Goal: Transaction & Acquisition: Purchase product/service

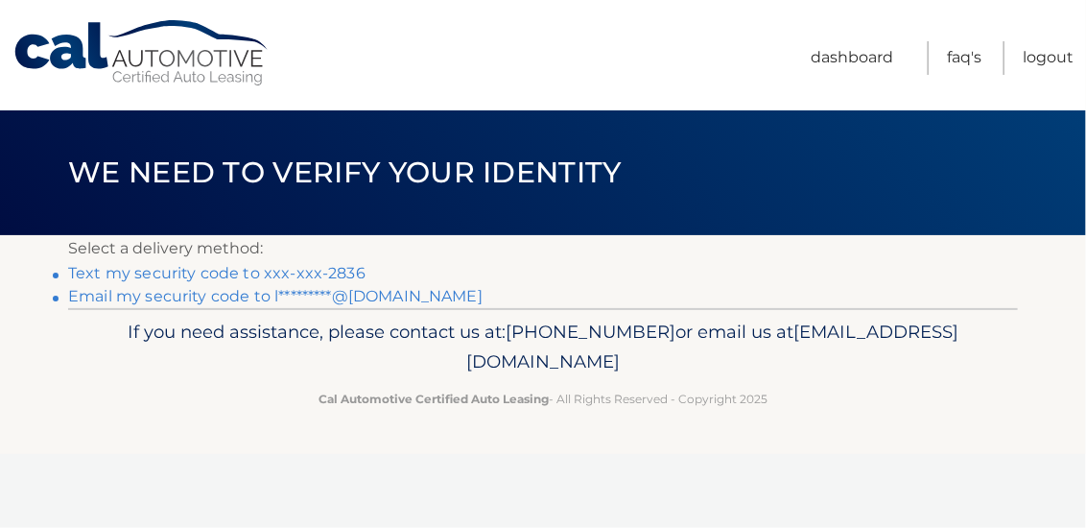
click at [275, 274] on link "Text my security code to xxx-xxx-2836" at bounding box center [216, 273] width 297 height 18
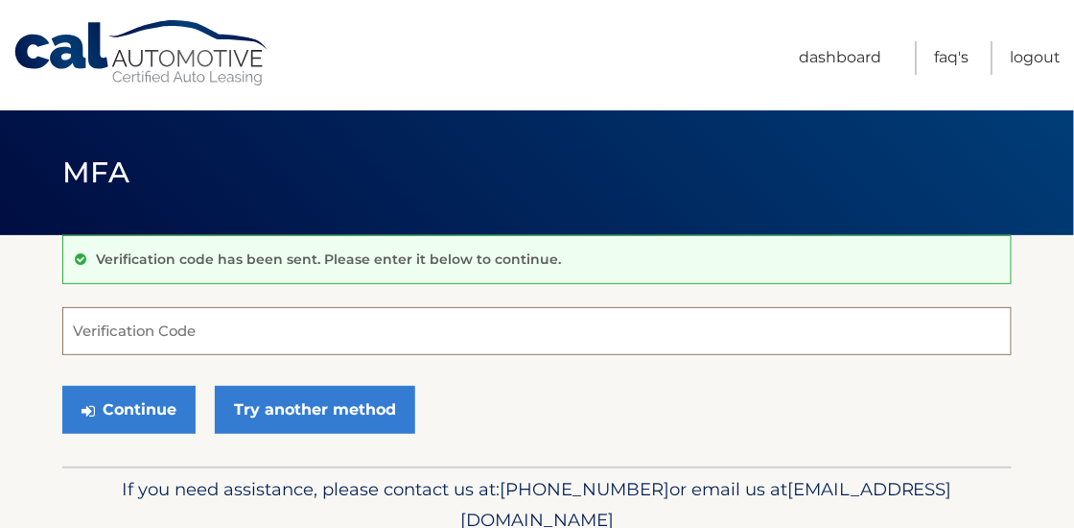
click at [167, 331] on input "Verification Code" at bounding box center [537, 331] width 950 height 48
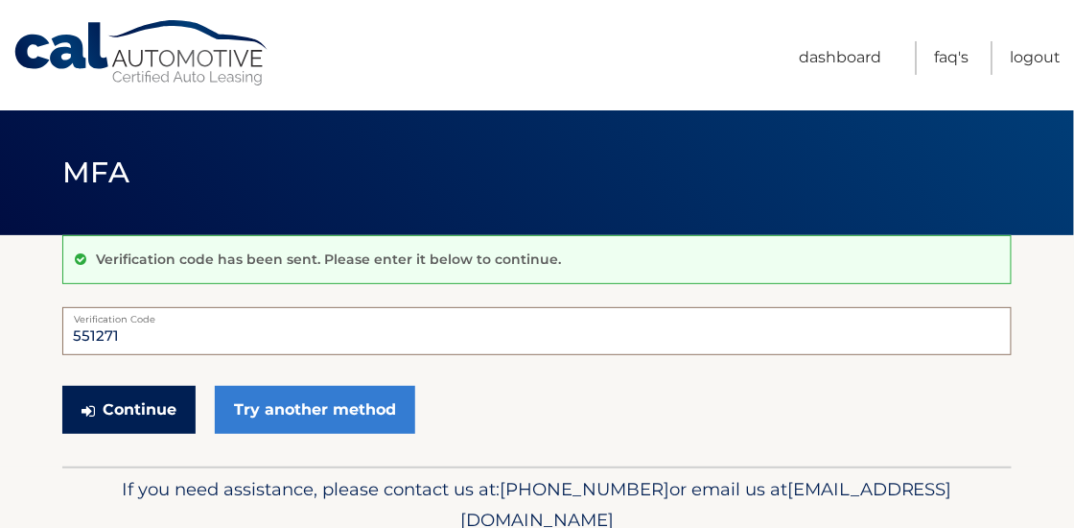
type input "551271"
click at [148, 406] on button "Continue" at bounding box center [128, 410] width 133 height 48
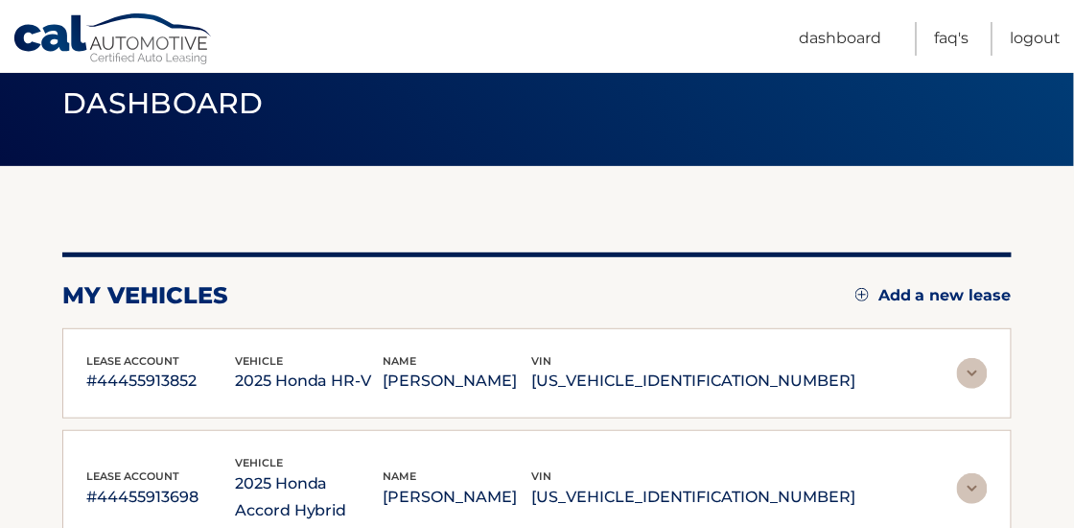
scroll to position [230, 0]
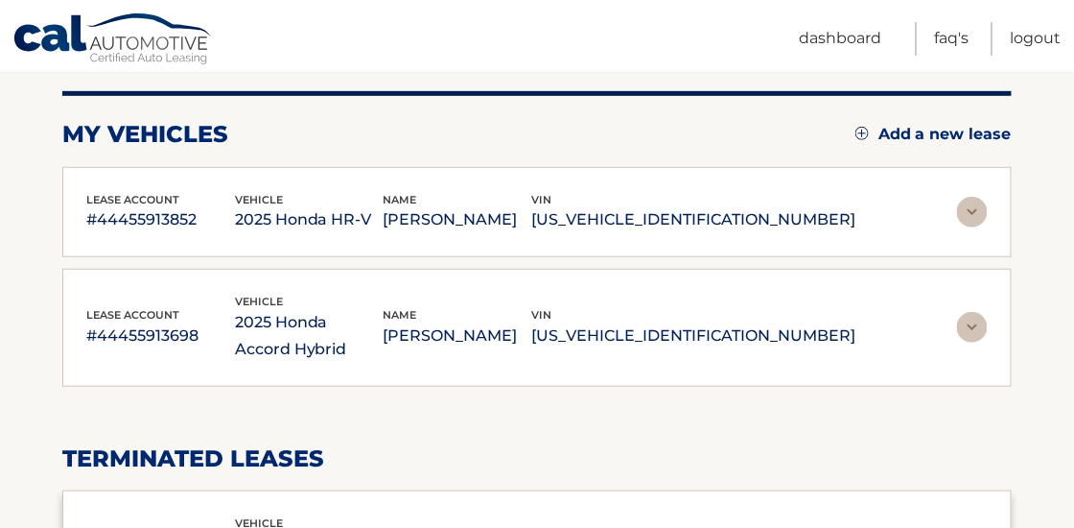
click at [978, 206] on img at bounding box center [972, 212] width 31 height 31
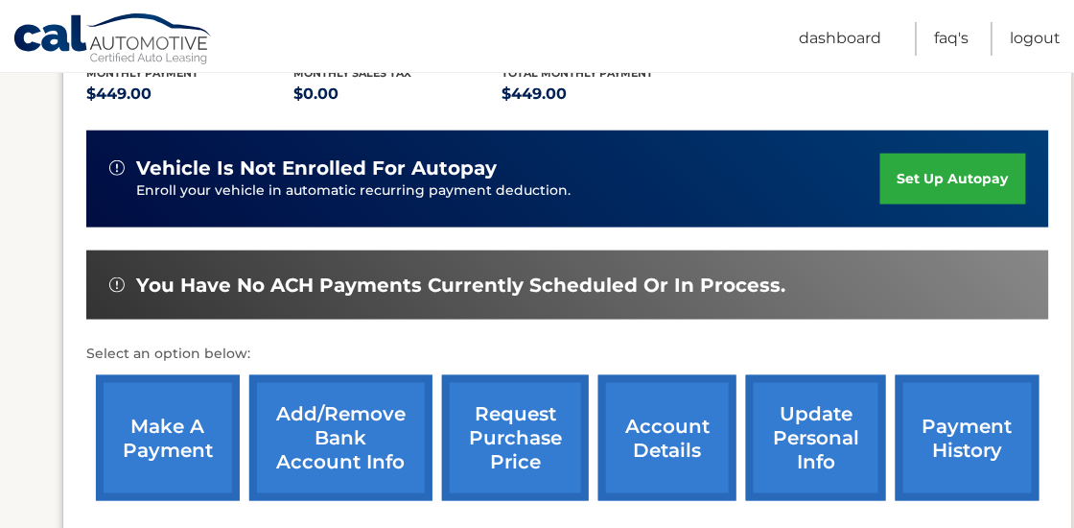
scroll to position [460, 0]
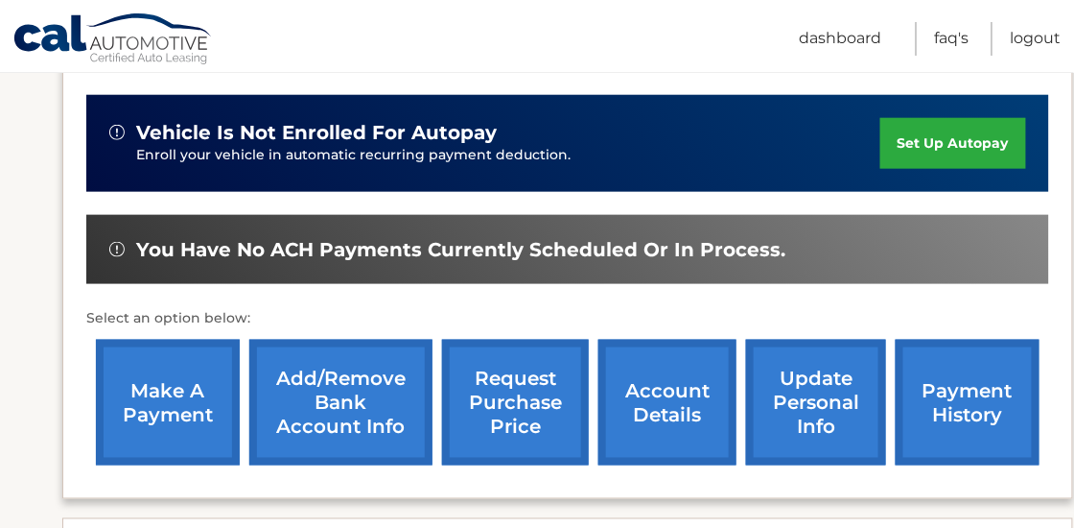
click at [179, 393] on link "make a payment" at bounding box center [168, 403] width 144 height 126
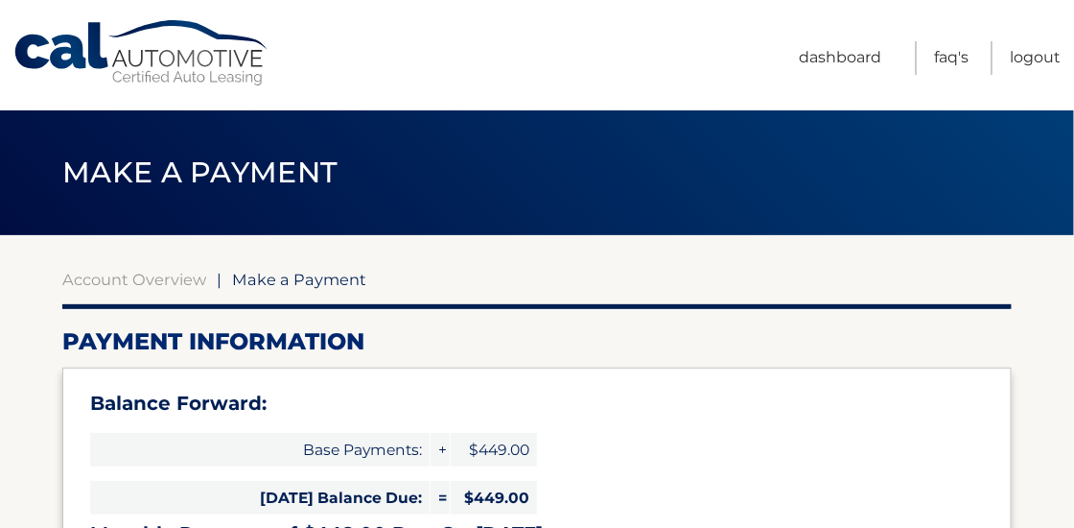
select select "MTQ0ZmIzNzgtNTlmZS00ZTM3LWIxYzAtM2Y4ZmFmYzA0YTZh"
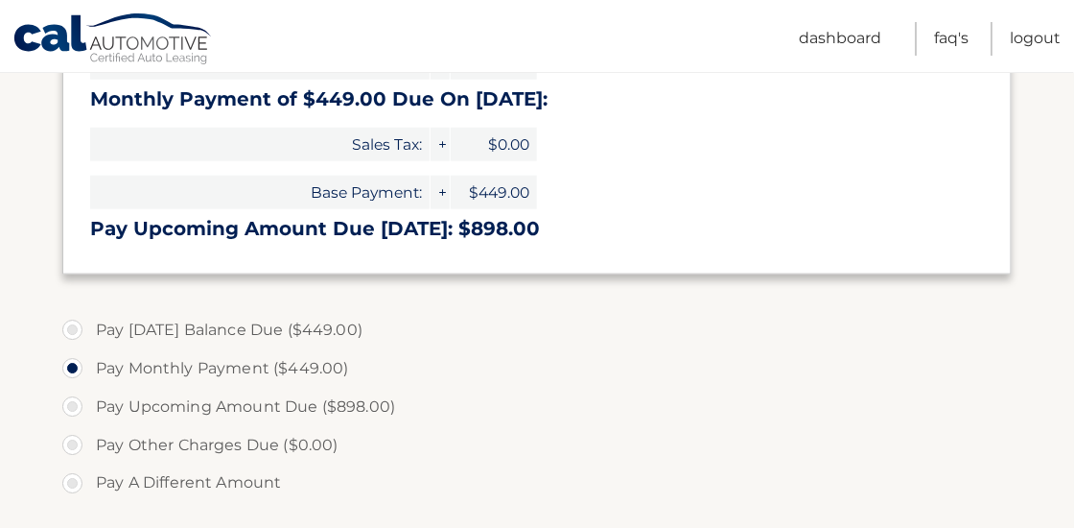
scroll to position [460, 0]
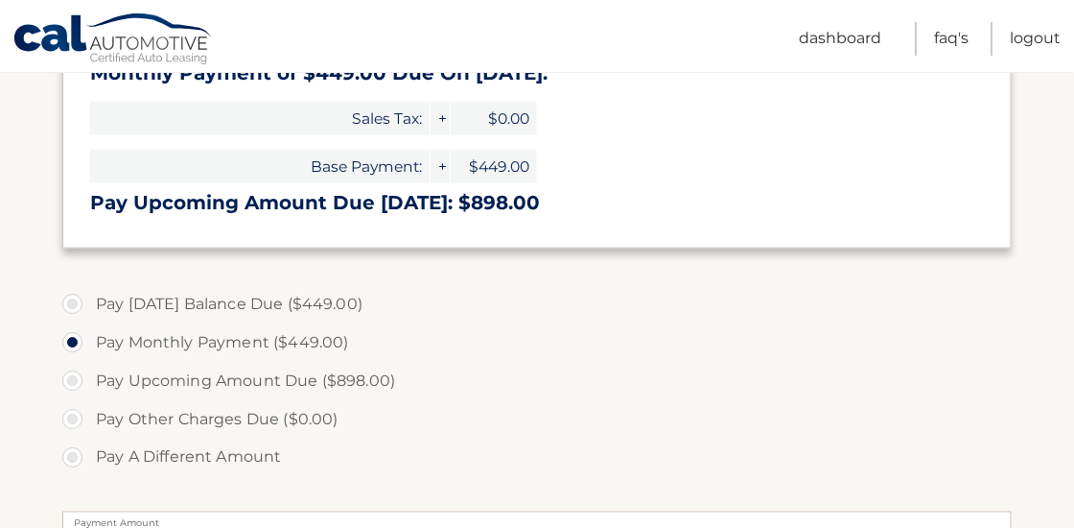
click at [72, 302] on label "Pay Today's Balance Due ($449.00)" at bounding box center [537, 304] width 950 height 38
click at [72, 302] on input "Pay Today's Balance Due ($449.00)" at bounding box center [79, 300] width 19 height 31
radio input "true"
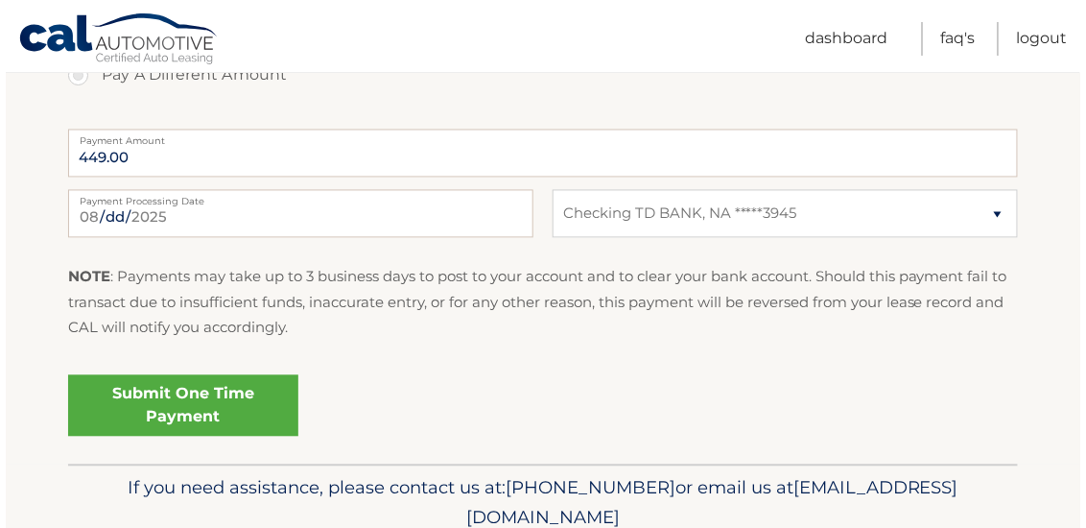
scroll to position [844, 0]
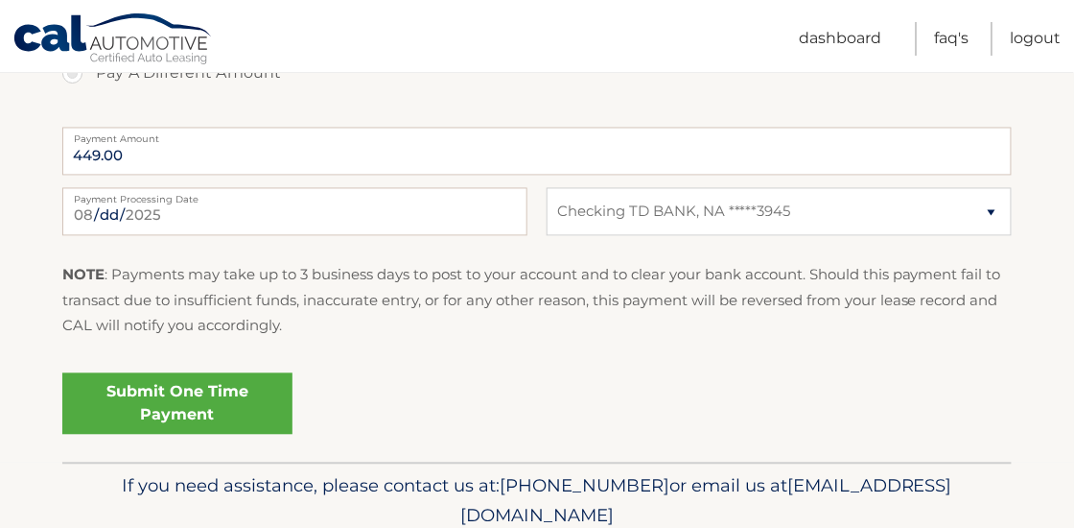
click at [179, 413] on link "Submit One Time Payment" at bounding box center [177, 403] width 230 height 61
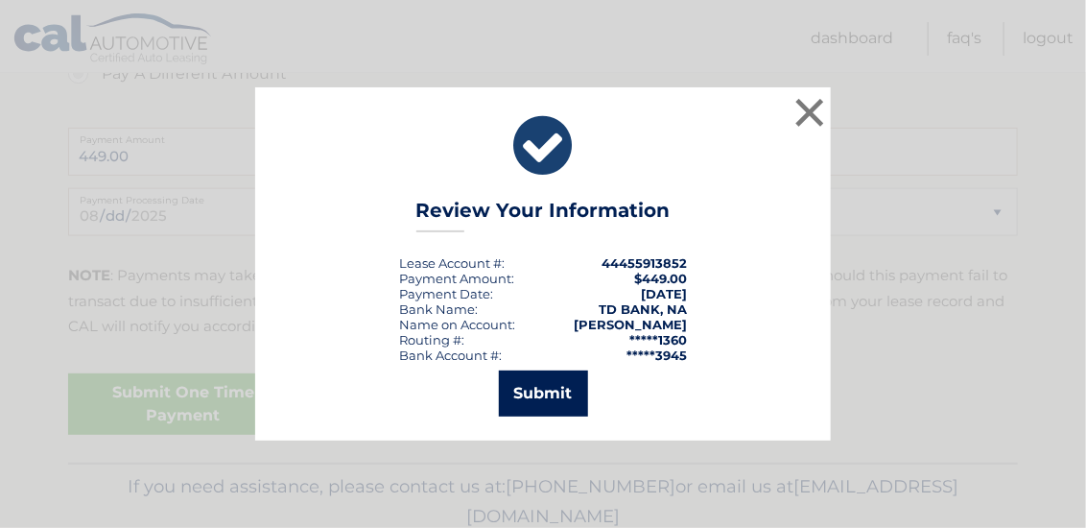
click at [558, 398] on button "Submit" at bounding box center [543, 393] width 89 height 46
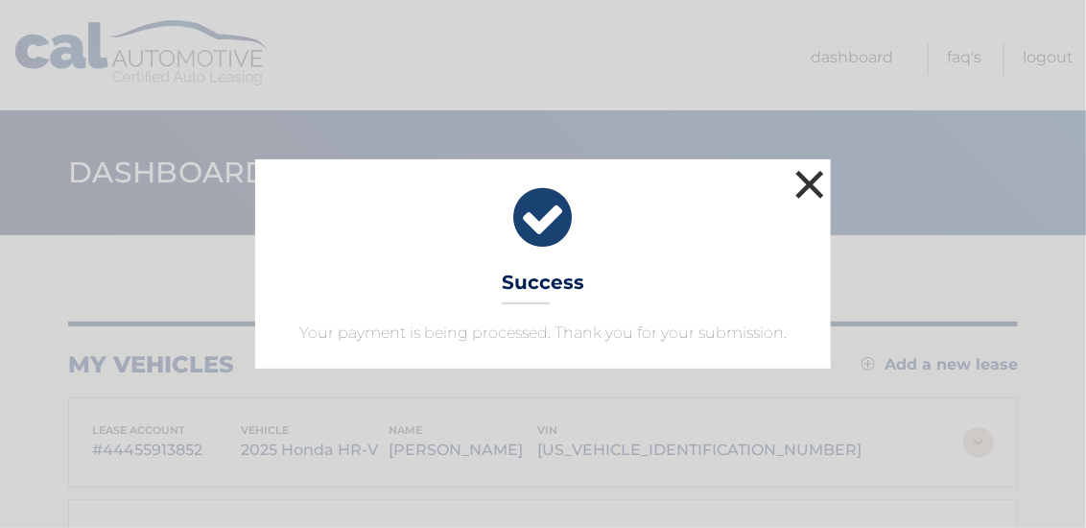
click at [813, 182] on button "×" at bounding box center [809, 184] width 38 height 38
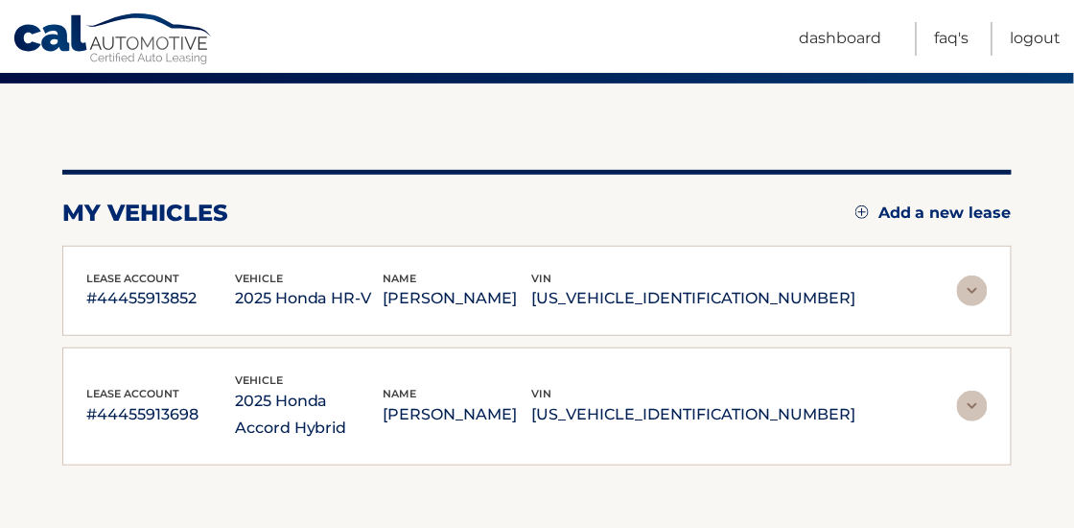
scroll to position [153, 0]
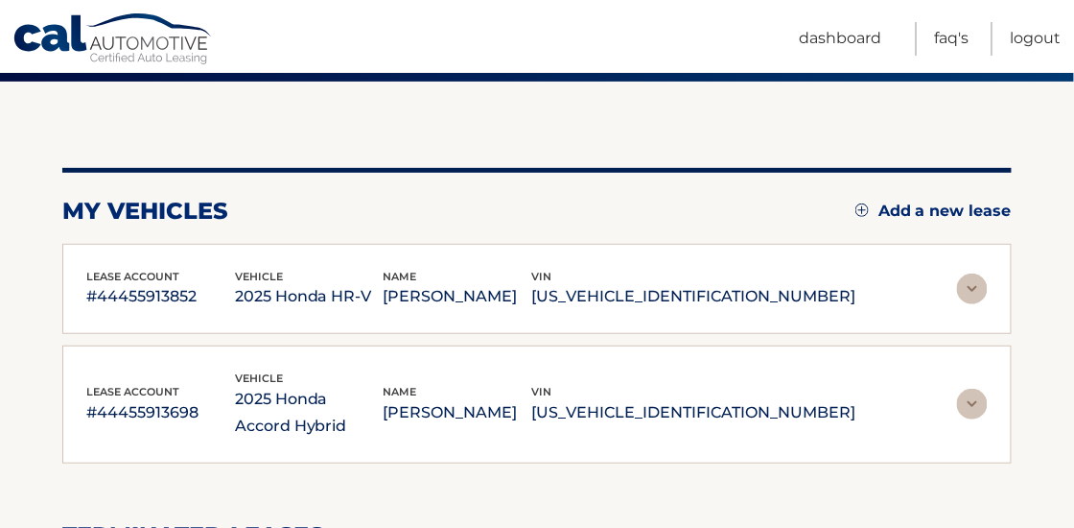
click at [959, 398] on img at bounding box center [972, 403] width 31 height 31
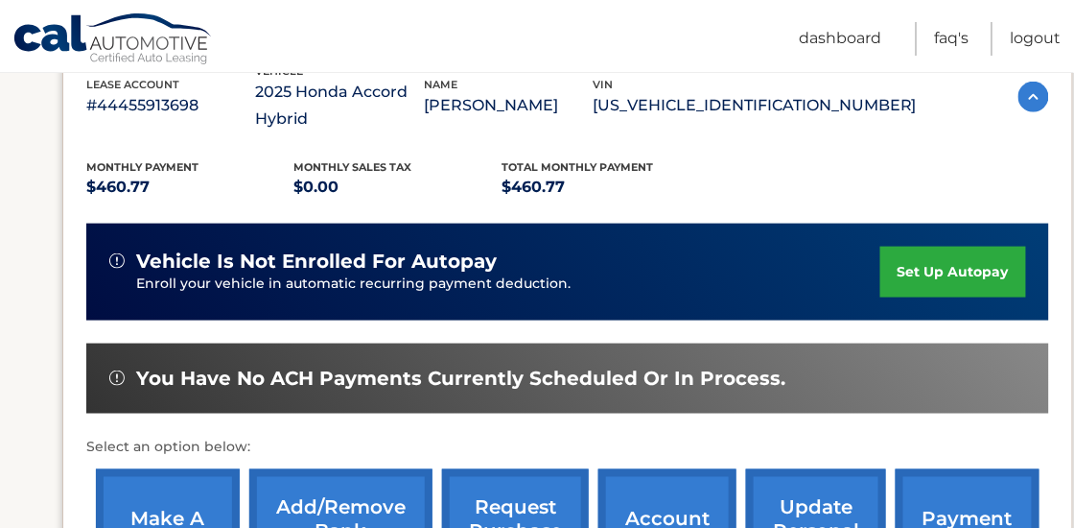
scroll to position [537, 0]
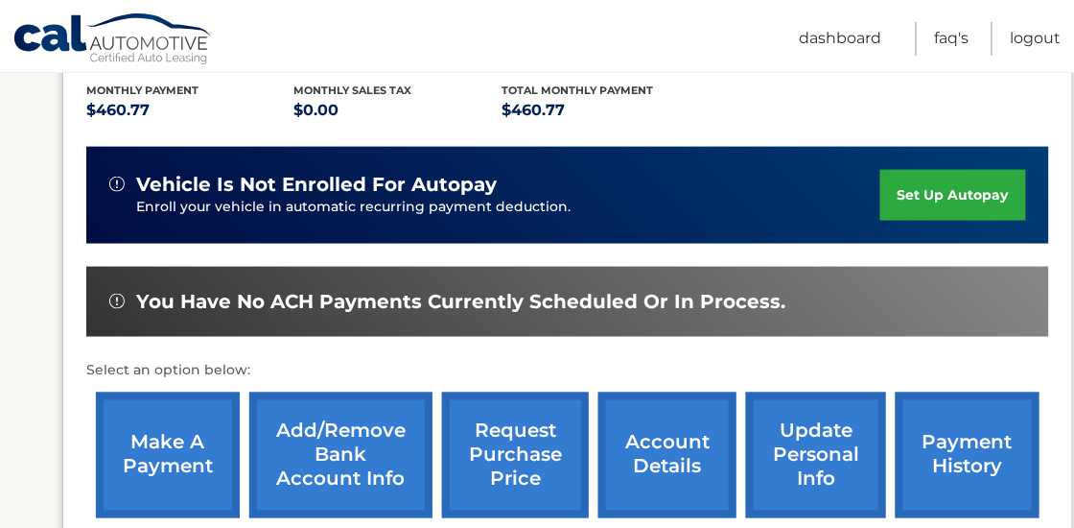
click at [192, 440] on link "make a payment" at bounding box center [168, 455] width 144 height 126
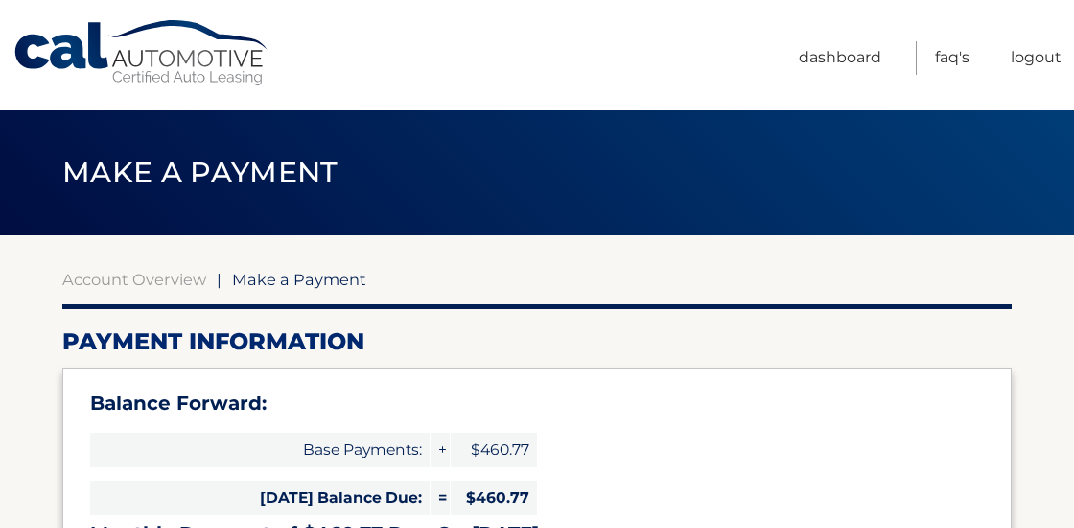
select select "ZDRjZWM5MTQtNjFmYi00ZTkwLWFiNDgtZDU4M2Q2NDNkNzg3"
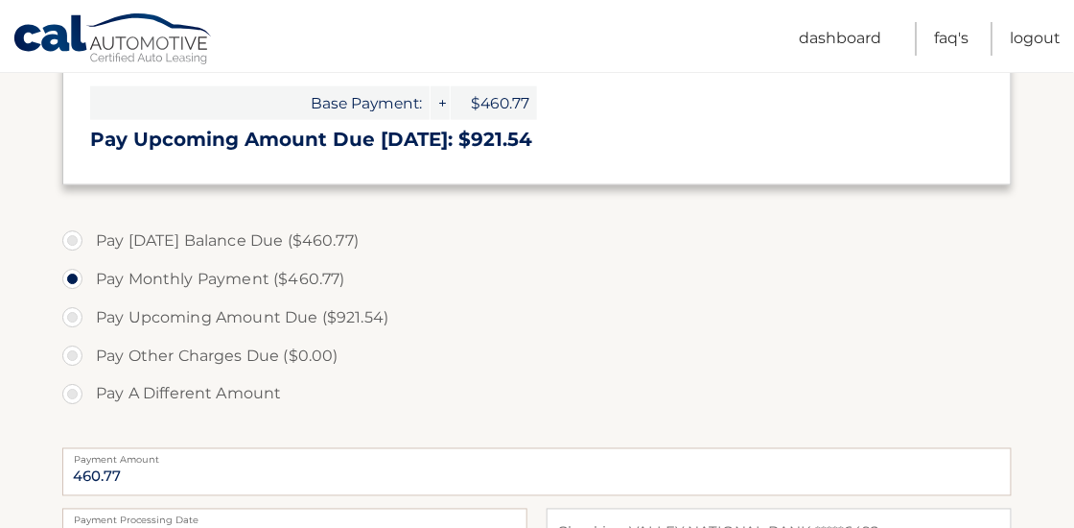
scroll to position [537, 0]
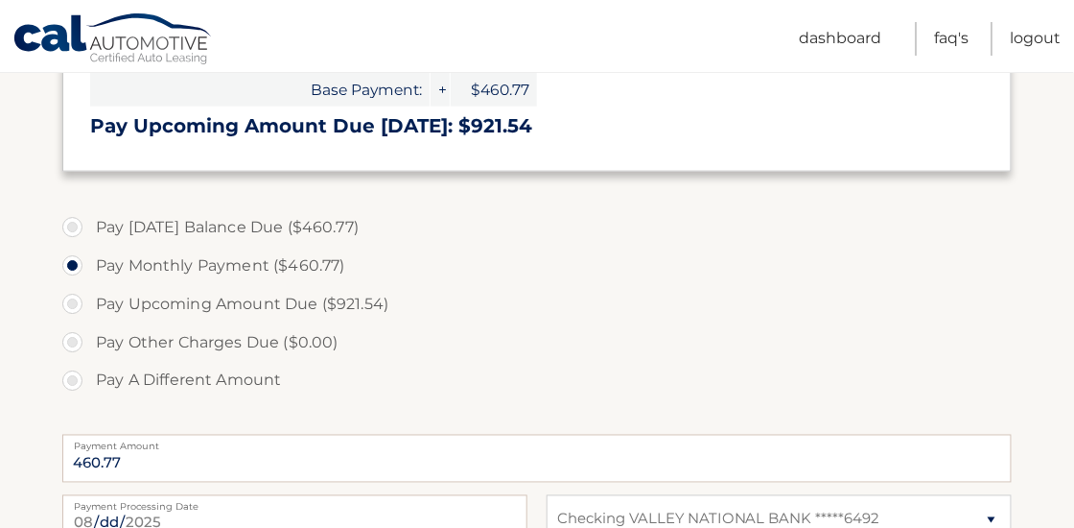
click at [73, 229] on label "Pay [DATE] Balance Due ($460.77)" at bounding box center [537, 227] width 950 height 38
click at [73, 229] on input "Pay [DATE] Balance Due ($460.77)" at bounding box center [79, 223] width 19 height 31
radio input "true"
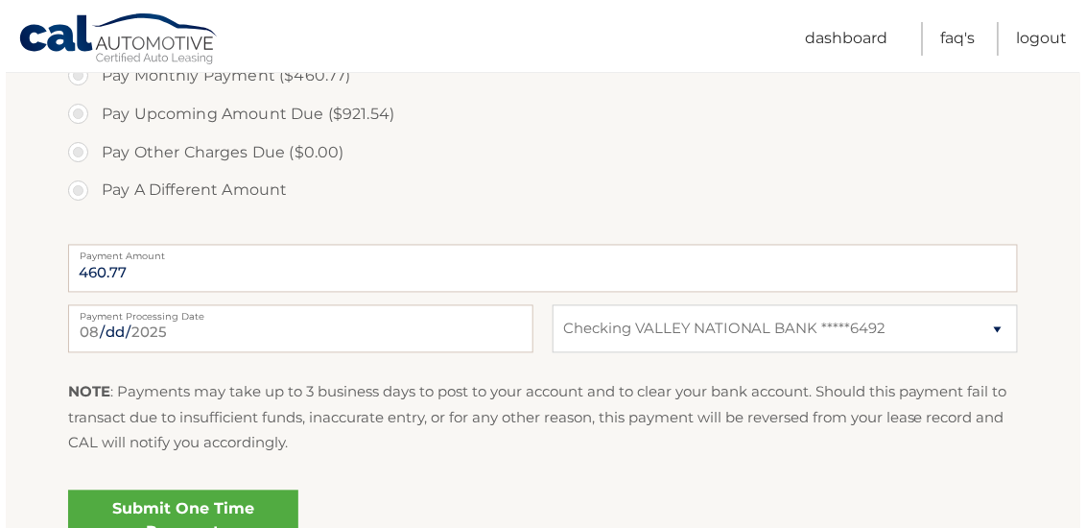
scroll to position [767, 0]
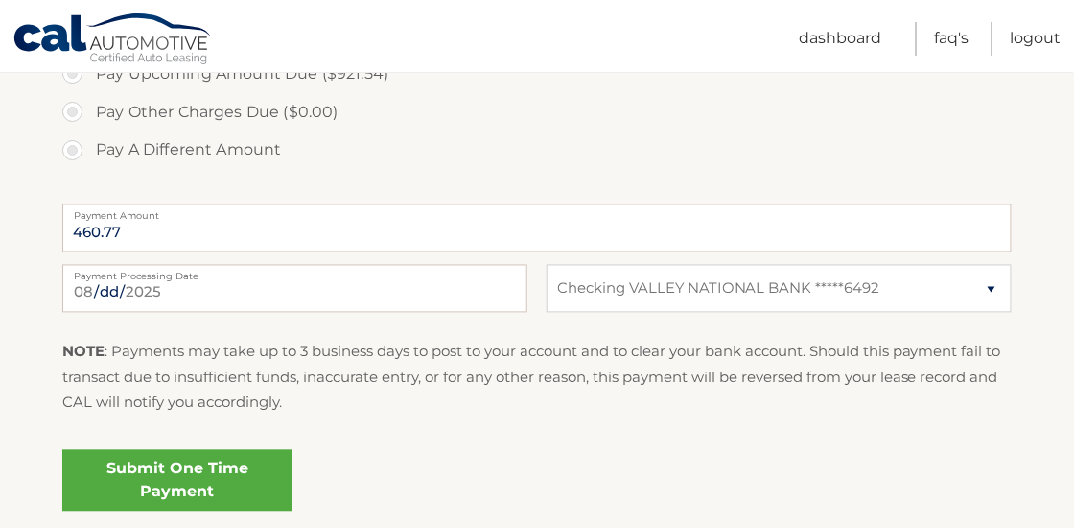
click at [202, 475] on link "Submit One Time Payment" at bounding box center [177, 480] width 230 height 61
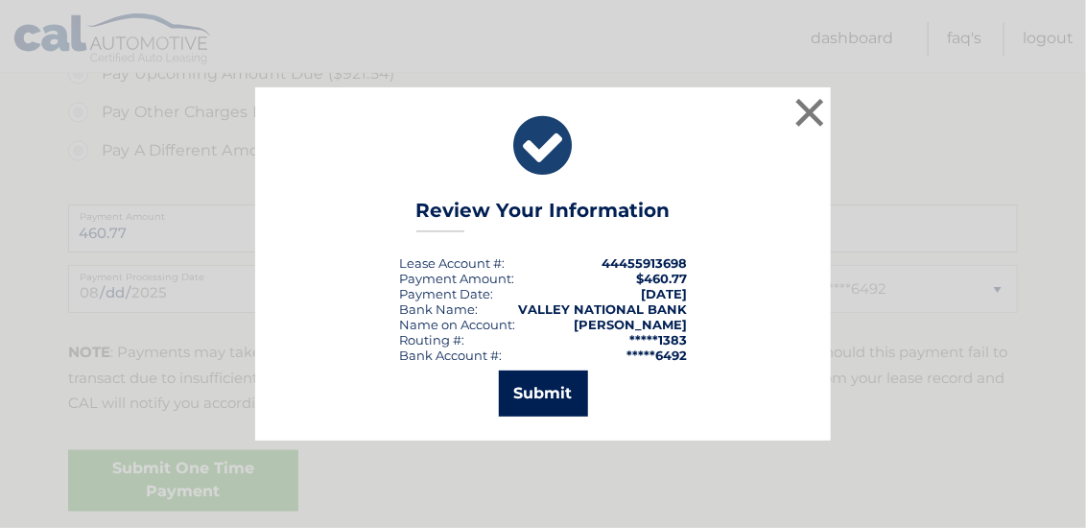
click at [541, 387] on button "Submit" at bounding box center [543, 393] width 89 height 46
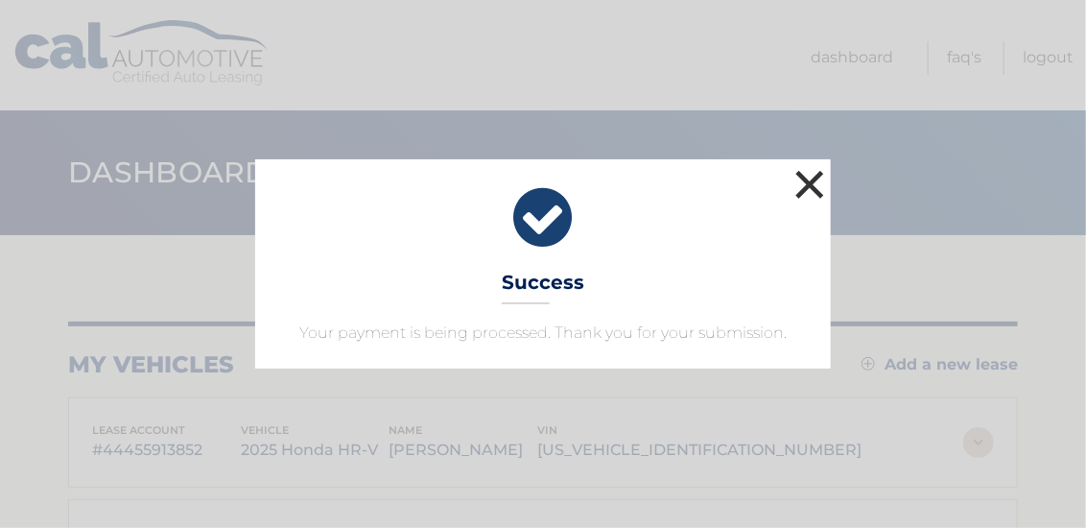
click at [815, 184] on button "×" at bounding box center [809, 184] width 38 height 38
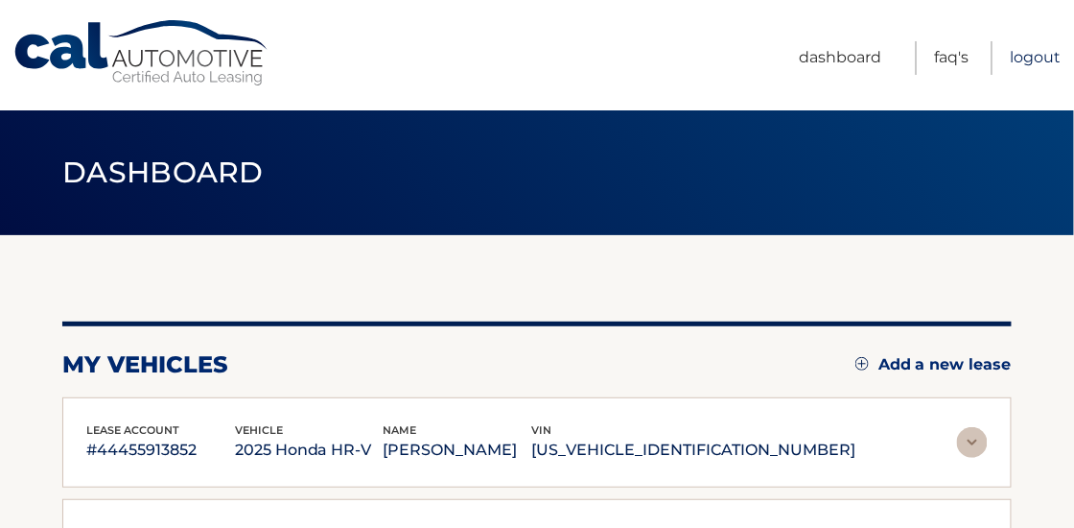
click at [1032, 60] on link "Logout" at bounding box center [1036, 58] width 51 height 34
